Goal: Browse casually

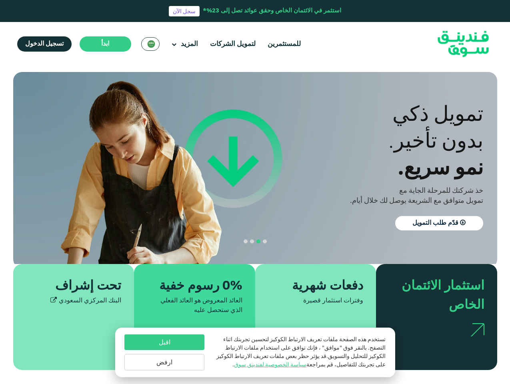
click at [104, 44] on span "ابدأ" at bounding box center [105, 44] width 8 height 6
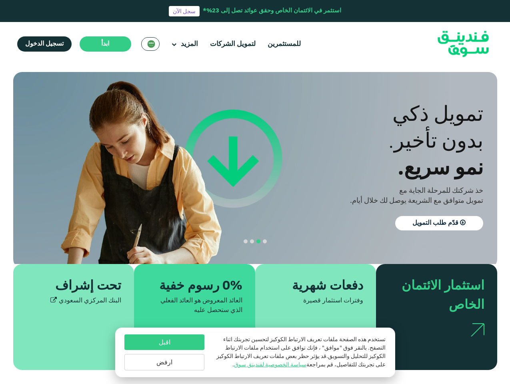
click at [255, 168] on div "نمو سريع." at bounding box center [362, 166] width 242 height 27
click at [0, 228] on section "الازدهار مع المبادئ. التوافق مع أحكام الشريعة [DEMOGRAPHIC_DATA] استثمار متوافق…" at bounding box center [255, 221] width 510 height 298
click at [255, 243] on button "navigation" at bounding box center [258, 241] width 6 height 6
click at [265, 242] on span "navigation" at bounding box center [265, 241] width 4 height 4
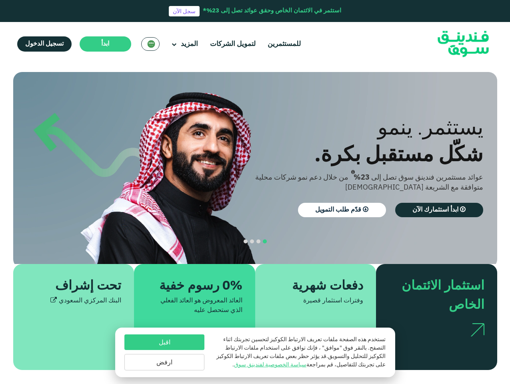
click at [258, 242] on span "navigation" at bounding box center [258, 241] width 4 height 4
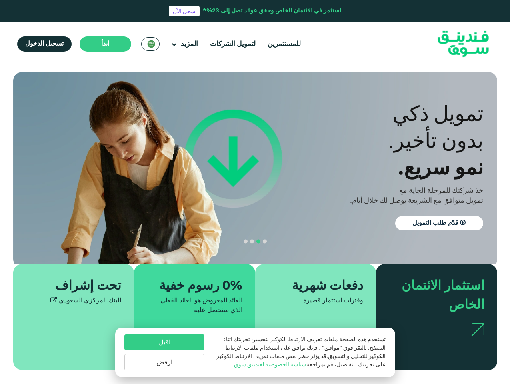
click at [252, 242] on span "navigation" at bounding box center [252, 241] width 4 height 4
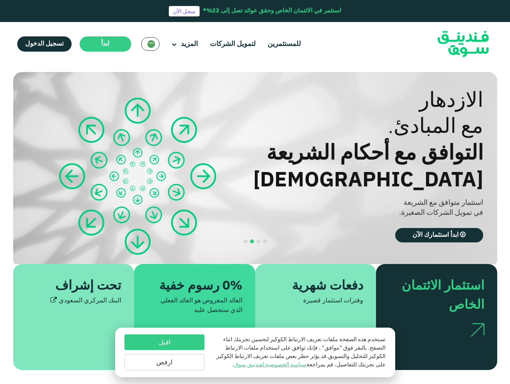
click at [245, 242] on span "navigation" at bounding box center [245, 241] width 4 height 4
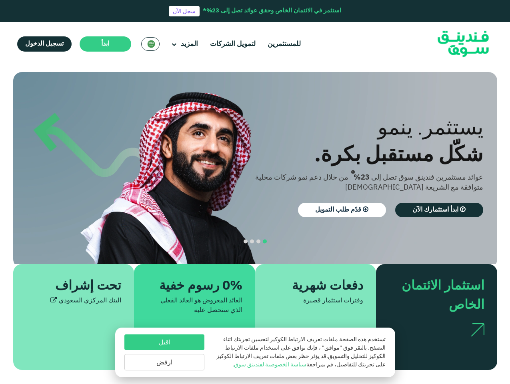
click at [164, 351] on div "اقبل ارفض" at bounding box center [164, 352] width 80 height 36
